Goal: Task Accomplishment & Management: Complete application form

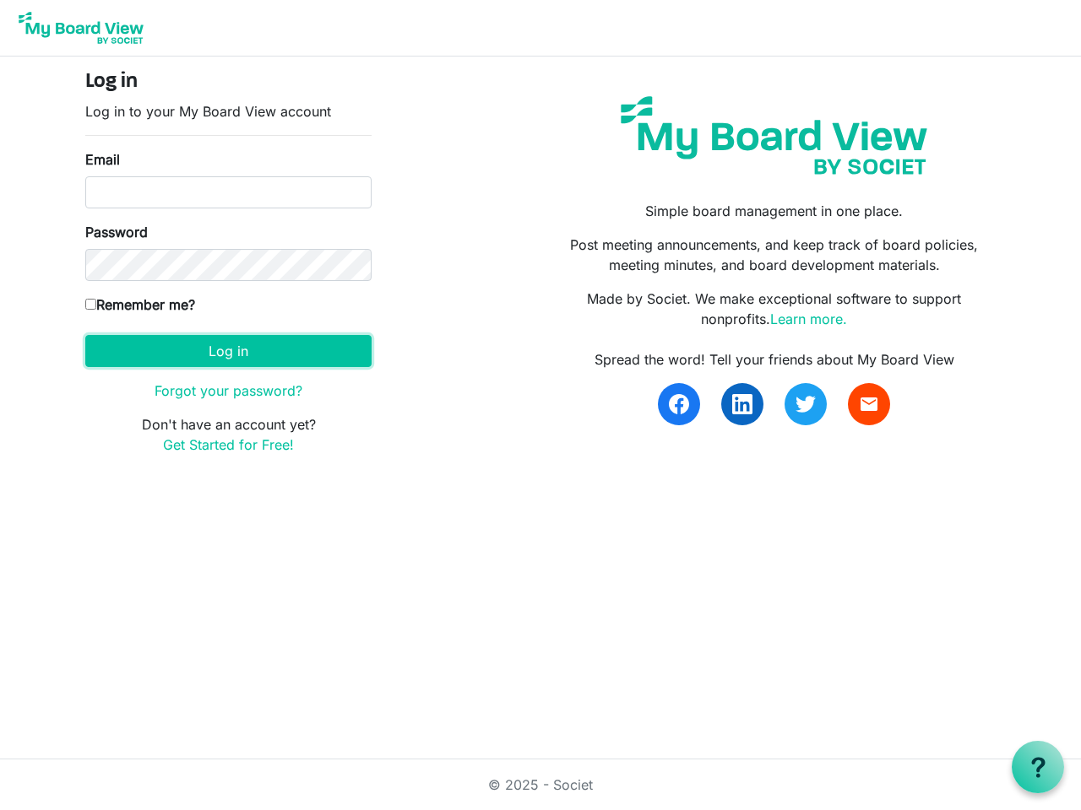
click at [228, 351] on button "Log in" at bounding box center [228, 351] width 286 height 32
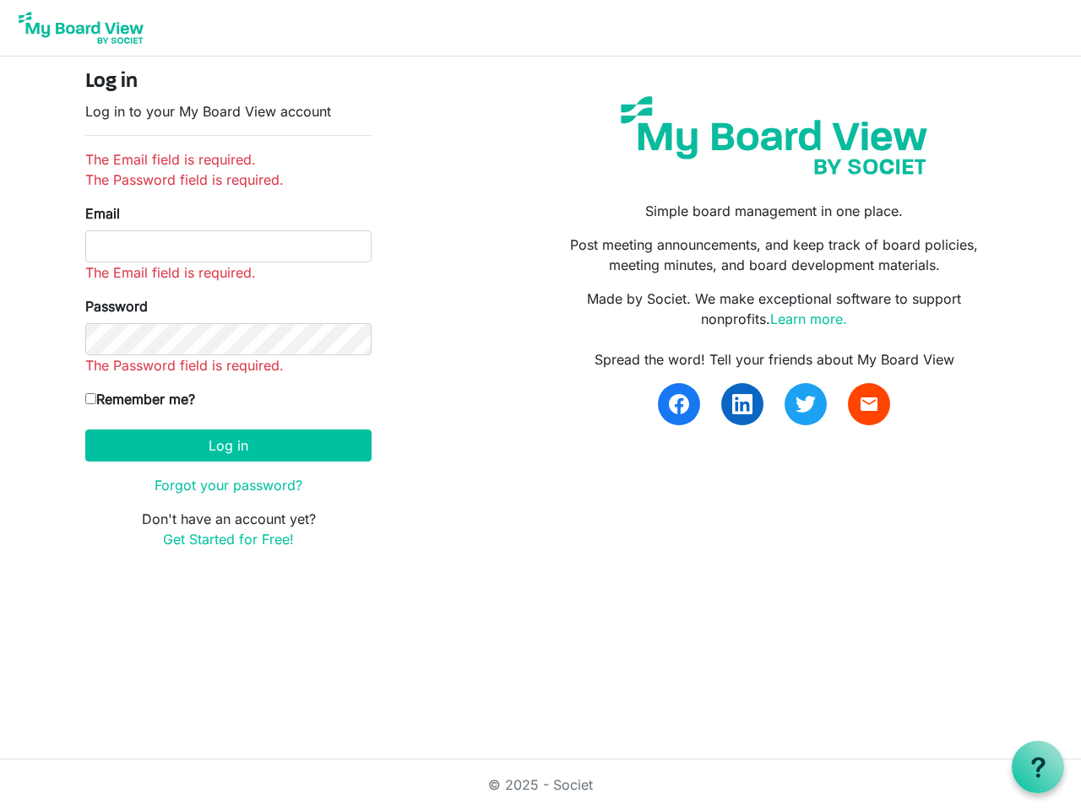
click at [1038, 767] on use at bounding box center [1038, 767] width 14 height 20
